Goal: Information Seeking & Learning: Find specific fact

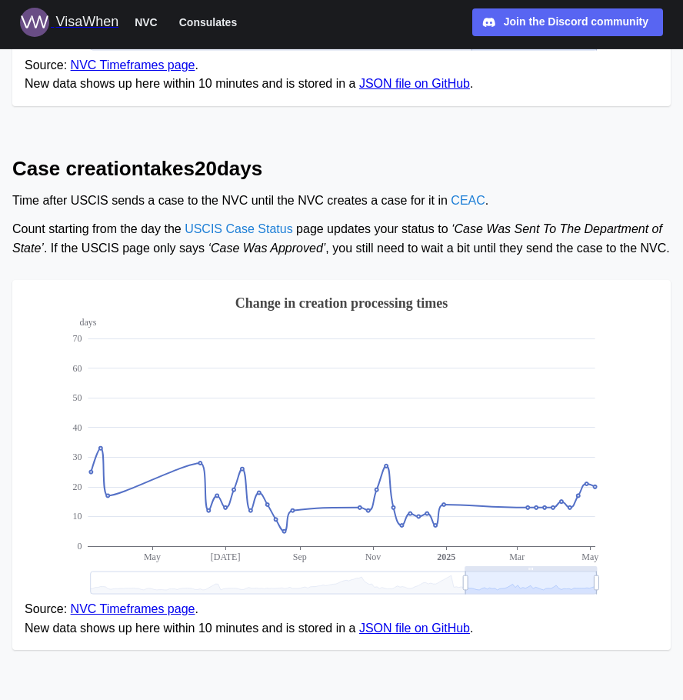
scroll to position [516, 0]
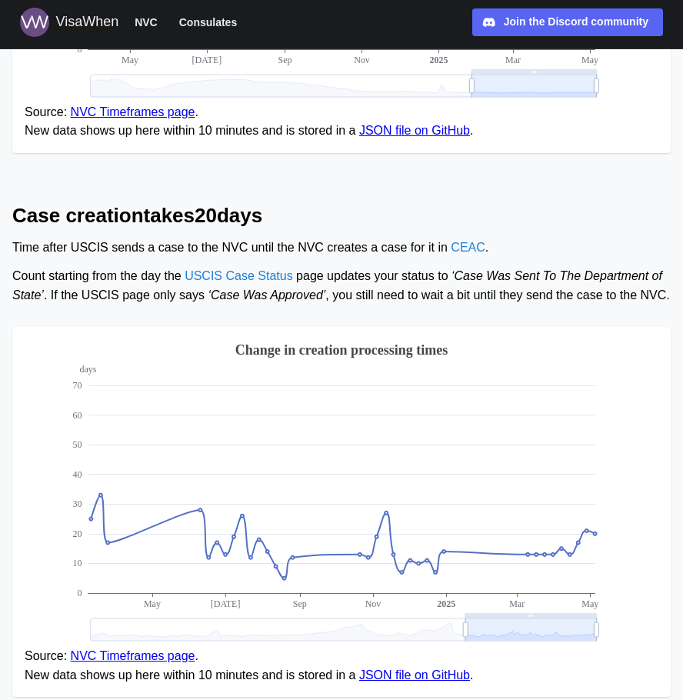
click at [99, 22] on div "VisaWhen" at bounding box center [86, 23] width 63 height 22
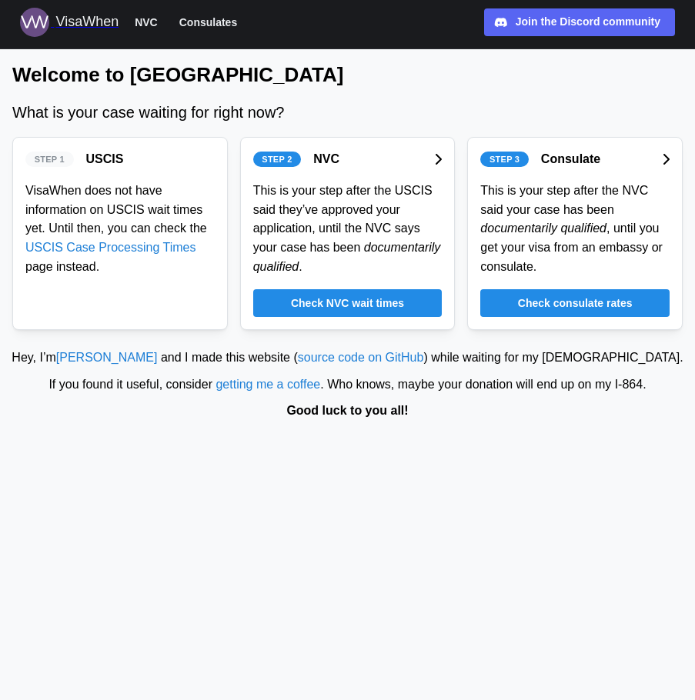
click at [563, 302] on span "Check consulate rates" at bounding box center [575, 303] width 115 height 26
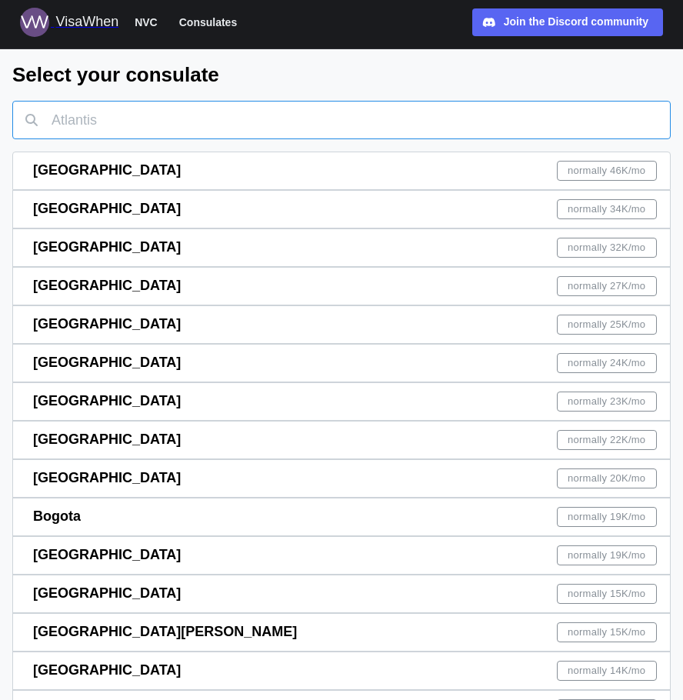
click at [175, 107] on input "text" at bounding box center [341, 120] width 659 height 38
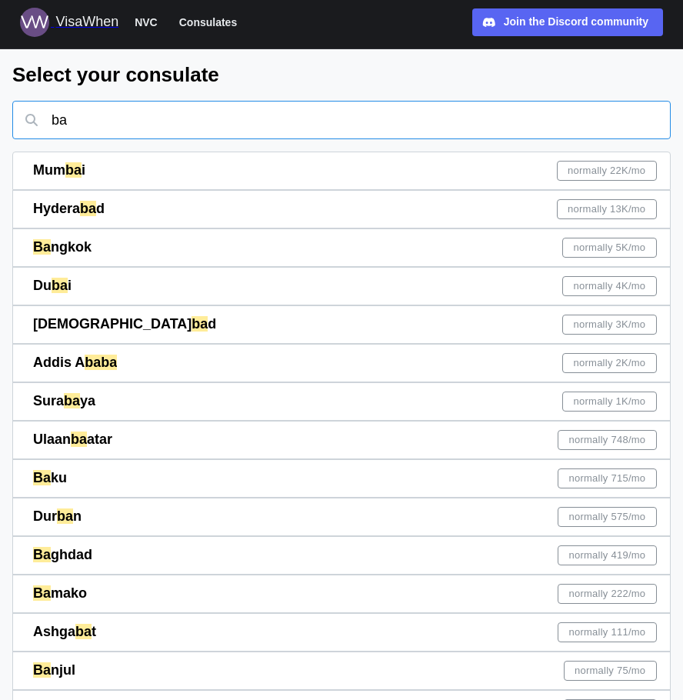
type input "ba"
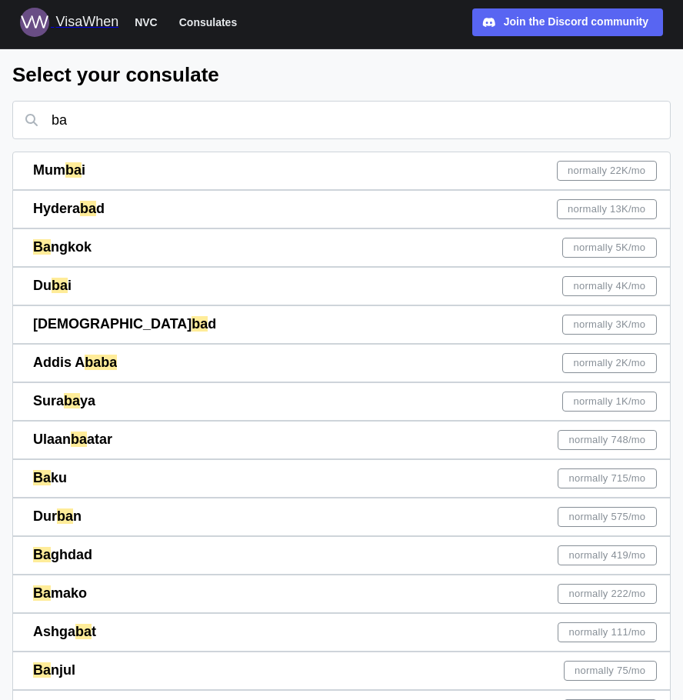
click at [505, 246] on div "Ba ngkok normally 5K /mo" at bounding box center [345, 247] width 624 height 37
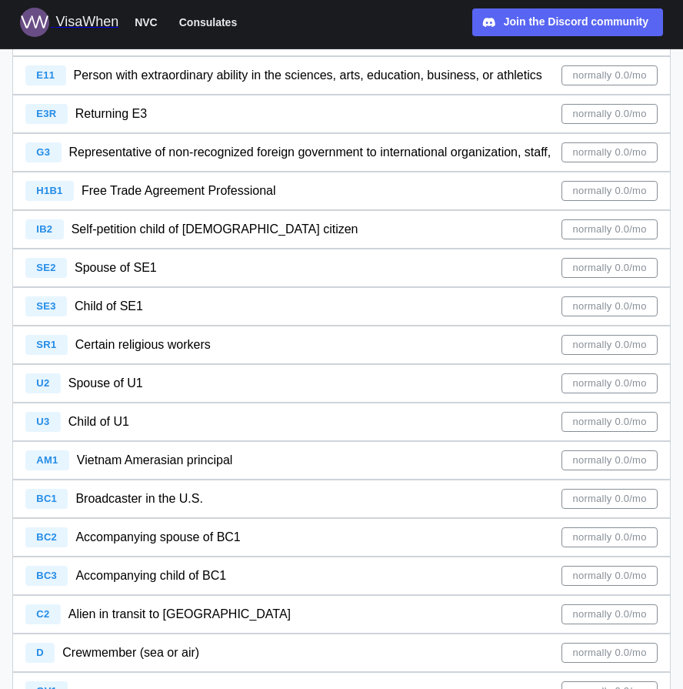
scroll to position [162, 0]
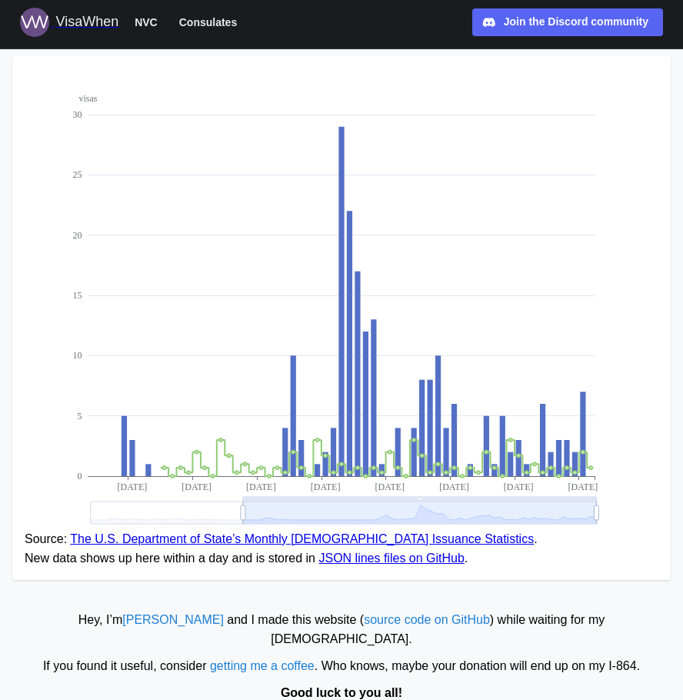
scroll to position [188, 0]
